Goal: Information Seeking & Learning: Learn about a topic

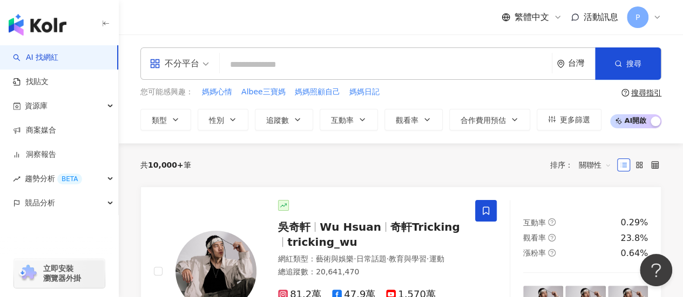
click at [271, 59] on input "search" at bounding box center [385, 64] width 323 height 21
click at [261, 62] on input "search" at bounding box center [385, 64] width 323 height 21
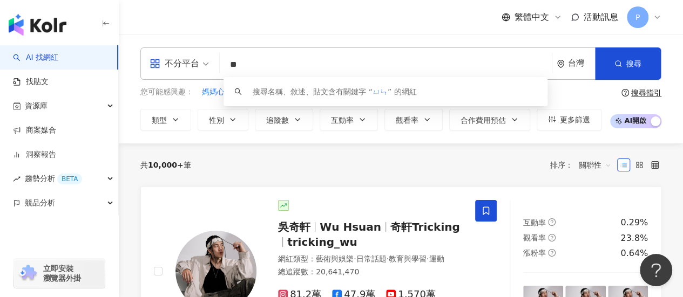
type input "*"
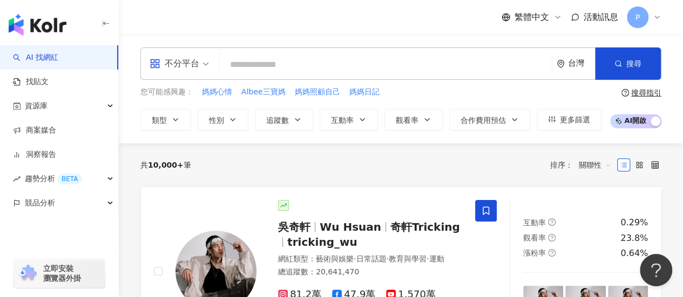
type input "*"
type input "**"
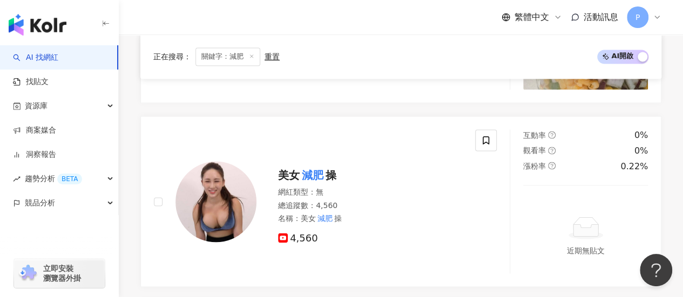
scroll to position [593, 0]
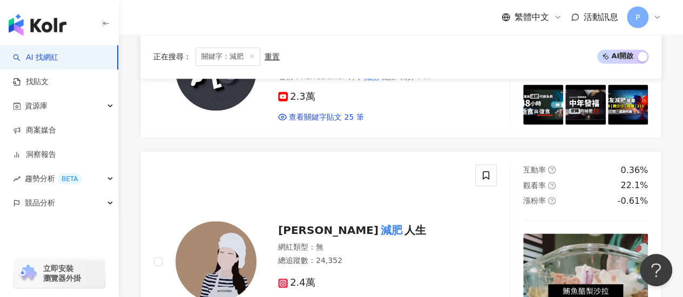
click at [244, 53] on span "關鍵字：減肥" at bounding box center [227, 56] width 65 height 18
click at [269, 56] on div "重置" at bounding box center [271, 56] width 15 height 9
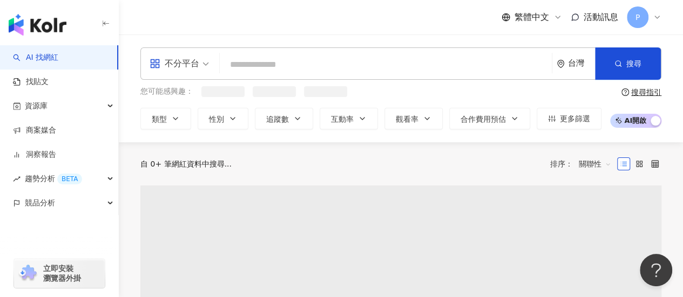
click at [249, 67] on input "search" at bounding box center [385, 64] width 323 height 21
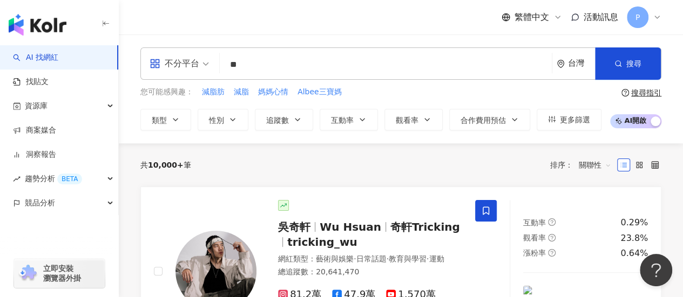
type input "*"
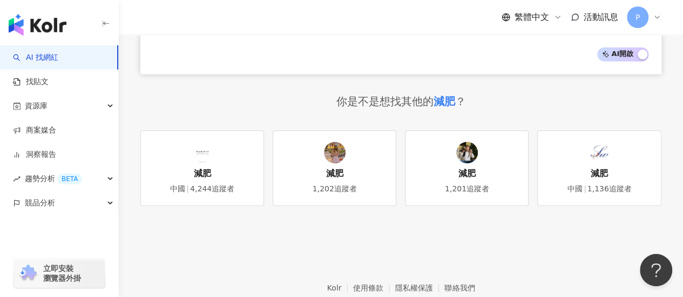
scroll to position [1901, 0]
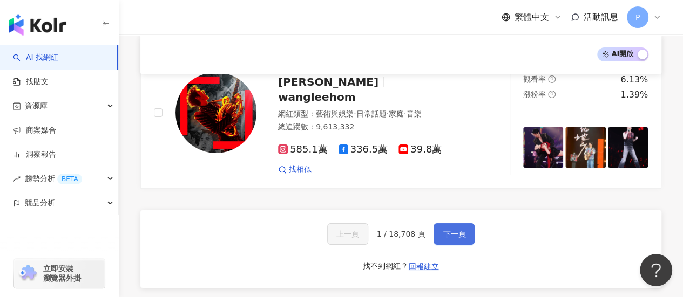
click at [447, 230] on span "下一頁" at bounding box center [453, 234] width 23 height 9
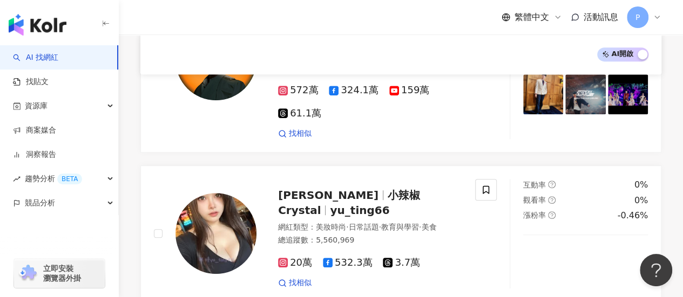
scroll to position [0, 0]
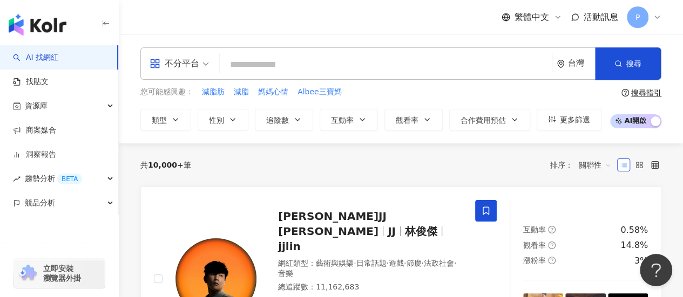
click at [260, 64] on input "search" at bounding box center [385, 64] width 323 height 21
click at [277, 90] on span "媽媽心情" at bounding box center [273, 92] width 30 height 11
type input "****"
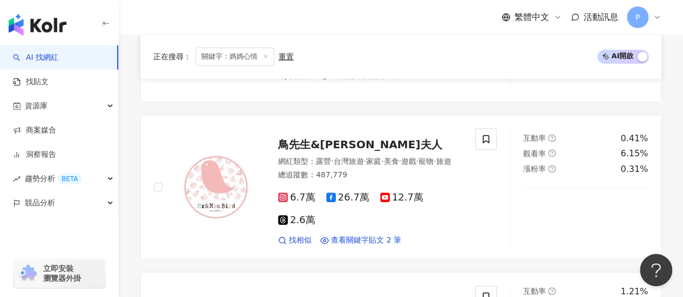
scroll to position [162, 0]
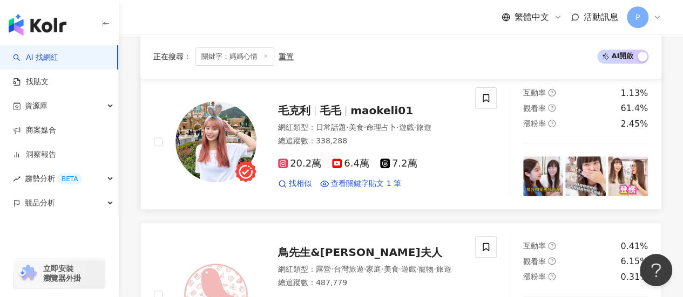
click at [301, 169] on span "20.2萬" at bounding box center [299, 163] width 43 height 11
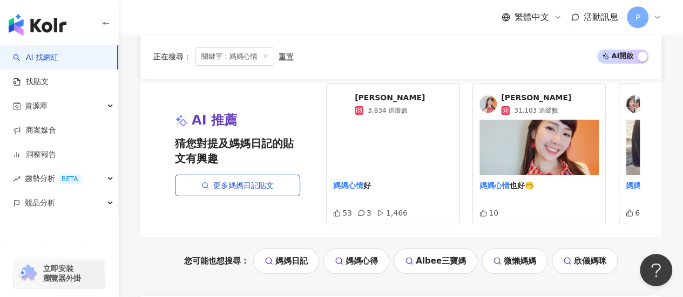
scroll to position [2050, 0]
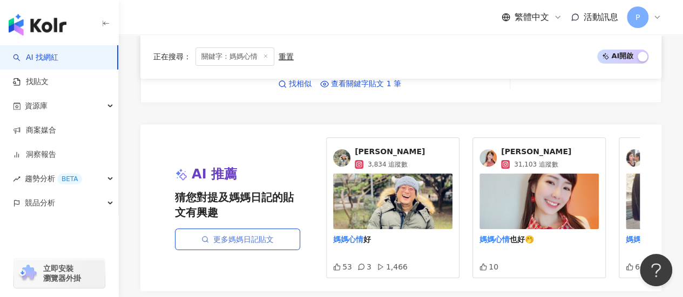
click at [258, 229] on link "更多媽媽日記貼文" at bounding box center [237, 240] width 125 height 22
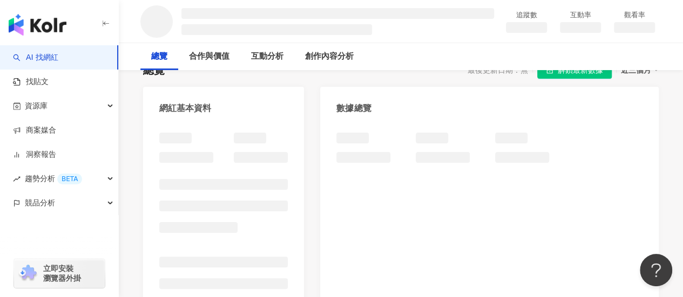
scroll to position [108, 0]
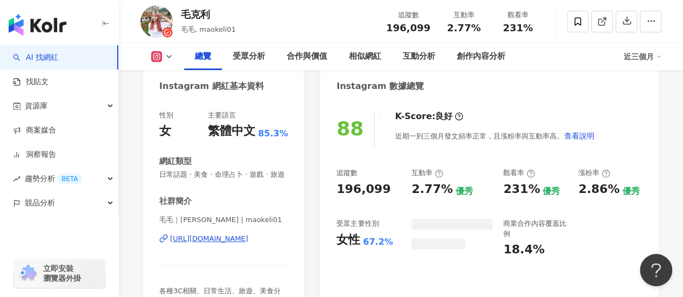
click at [230, 234] on div "https://www.instagram.com/maokeli01/" at bounding box center [209, 239] width 78 height 10
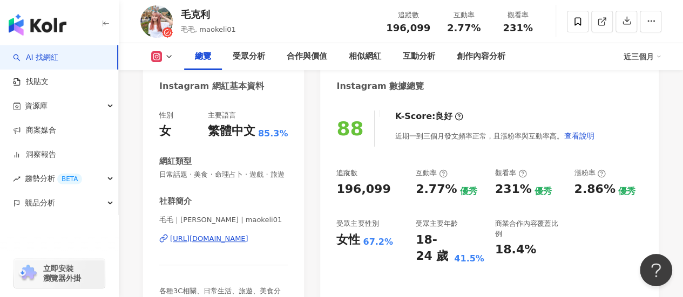
scroll to position [162, 0]
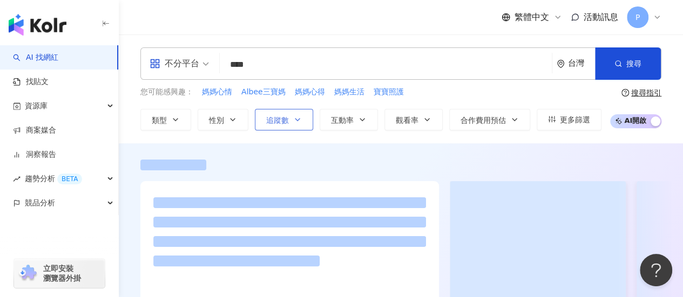
click at [270, 116] on span "追蹤數" at bounding box center [277, 120] width 23 height 9
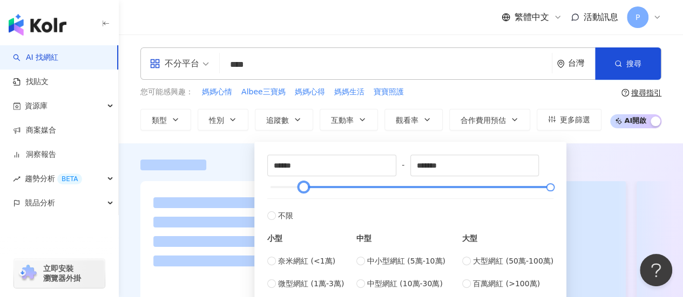
click at [306, 189] on div at bounding box center [304, 188] width 6 height 6
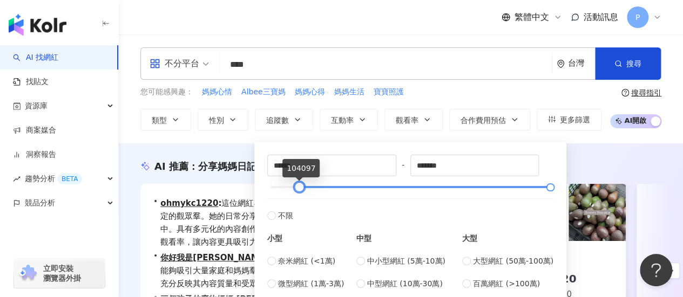
type input "******"
drag, startPoint x: 303, startPoint y: 186, endPoint x: 298, endPoint y: 186, distance: 5.4
click at [298, 186] on div at bounding box center [298, 188] width 6 height 6
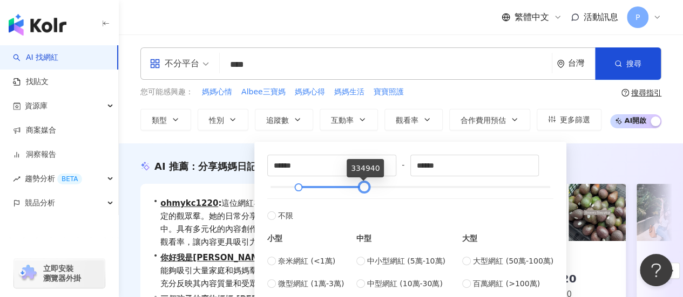
type input "******"
drag, startPoint x: 515, startPoint y: 192, endPoint x: 366, endPoint y: 186, distance: 148.5
click at [366, 186] on div at bounding box center [364, 188] width 6 height 6
click at [645, 150] on div "AI 推薦 ： 分享媽媽日記的網紅 • ohmykc1220 : 這位網紅在家庭主題和親子內容方面表現優異，吸引了穩定的觀眾羣。她的日常分享和旅遊經歷能夠引起…" at bounding box center [401, 273] width 564 height 258
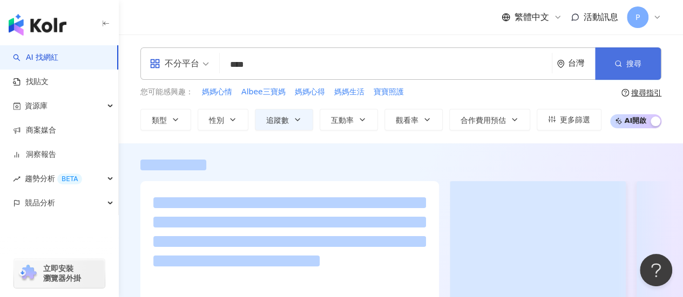
click at [623, 64] on button "搜尋" at bounding box center [628, 63] width 66 height 32
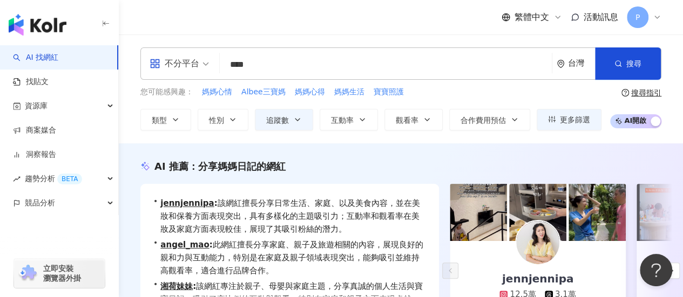
click at [173, 63] on div "不分平台" at bounding box center [174, 63] width 50 height 17
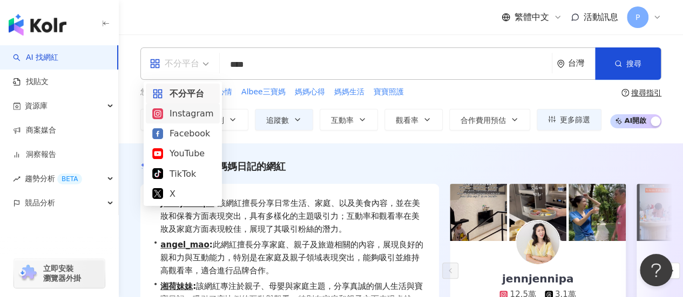
click at [189, 117] on div "Instagram" at bounding box center [182, 113] width 61 height 13
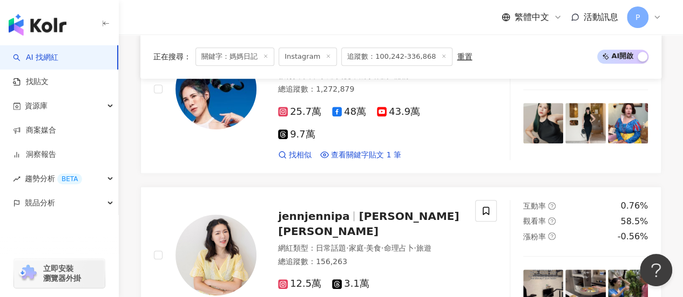
scroll to position [270, 0]
